Goal: Find specific page/section: Find specific page/section

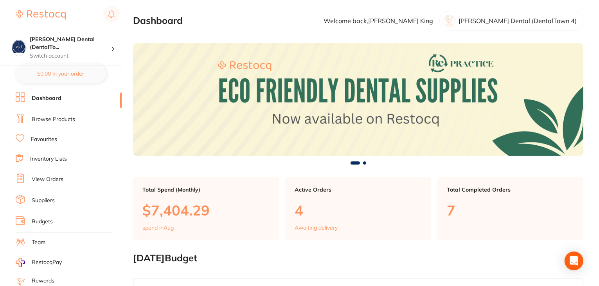
click at [52, 178] on link "View Orders" at bounding box center [48, 179] width 32 height 8
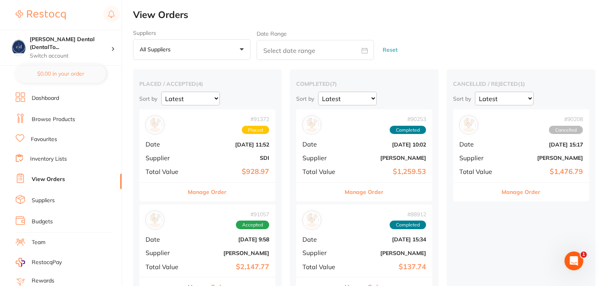
click at [50, 199] on link "Suppliers" at bounding box center [43, 200] width 23 height 8
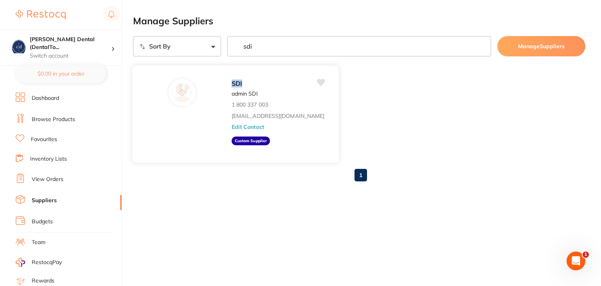
type input "sdi"
click at [232, 126] on button "Edit Contact" at bounding box center [248, 127] width 32 height 6
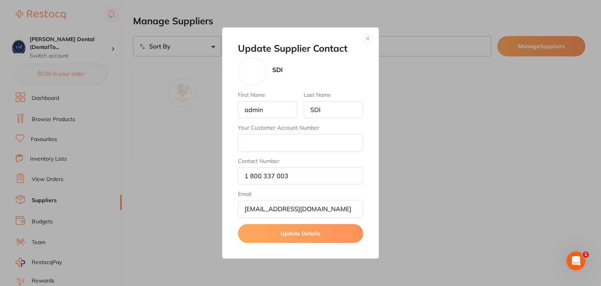
click at [370, 41] on button "button" at bounding box center [367, 38] width 9 height 9
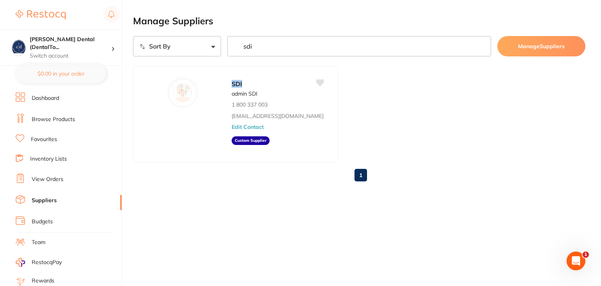
click at [260, 46] on input "sdi" at bounding box center [359, 46] width 264 height 20
click at [483, 45] on input "sdi" at bounding box center [359, 46] width 264 height 20
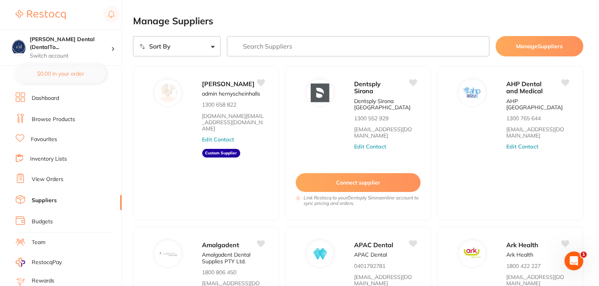
click at [56, 116] on link "Browse Products" at bounding box center [53, 119] width 43 height 8
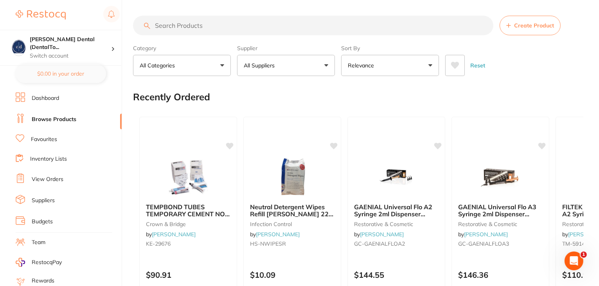
click at [45, 198] on link "Suppliers" at bounding box center [43, 200] width 23 height 8
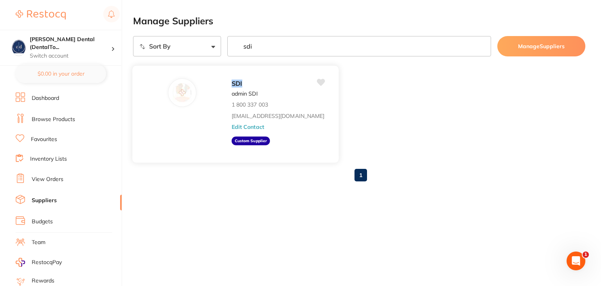
type input "sdi"
click at [232, 128] on button "Edit Contact" at bounding box center [248, 127] width 32 height 6
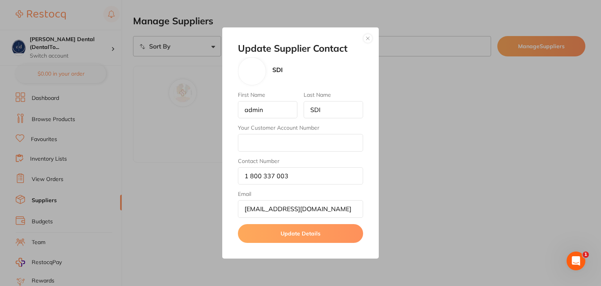
click at [367, 40] on button "button" at bounding box center [367, 38] width 9 height 9
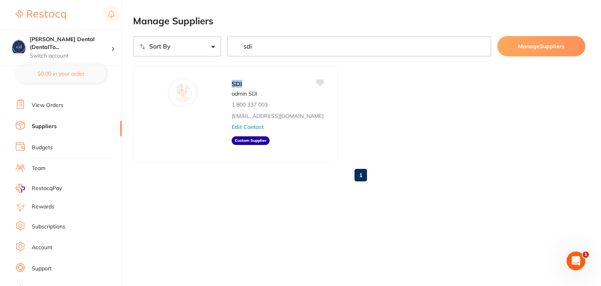
scroll to position [79, 0]
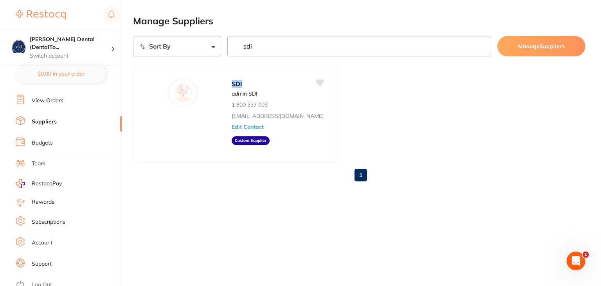
click at [45, 280] on link "Log Out" at bounding box center [42, 284] width 20 height 8
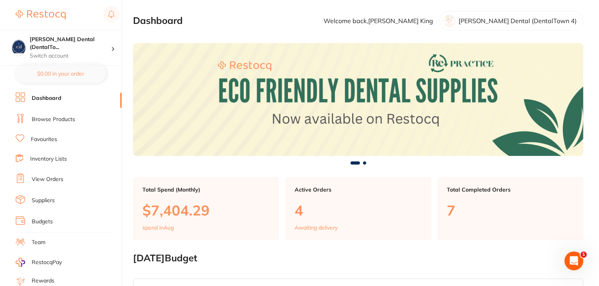
click at [34, 197] on link "Suppliers" at bounding box center [43, 200] width 23 height 8
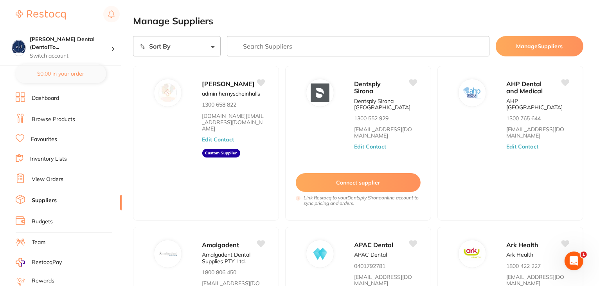
click at [300, 47] on input "search" at bounding box center [358, 46] width 262 height 20
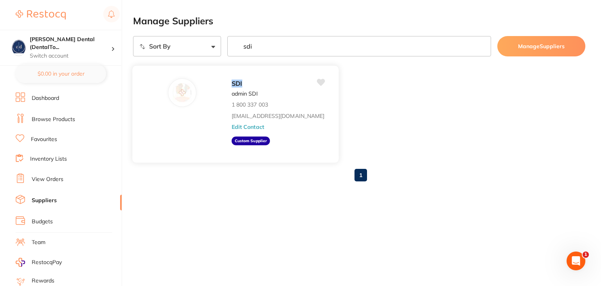
type input "sdi"
click at [232, 128] on button "Edit Contact" at bounding box center [248, 127] width 32 height 6
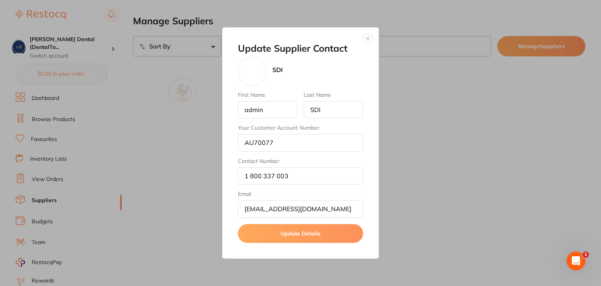
click at [369, 40] on button "button" at bounding box center [367, 38] width 9 height 9
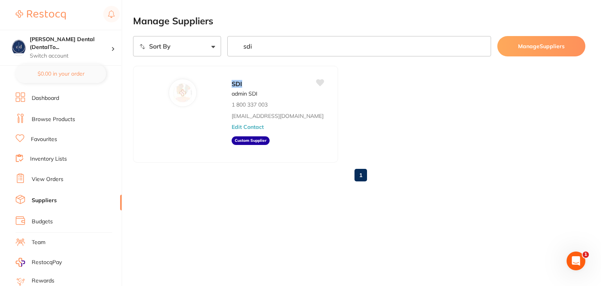
scroll to position [79, 0]
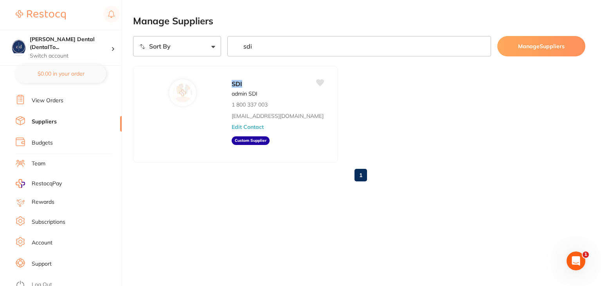
click at [40, 280] on link "Log Out" at bounding box center [42, 284] width 20 height 8
